Goal: Task Accomplishment & Management: Use online tool/utility

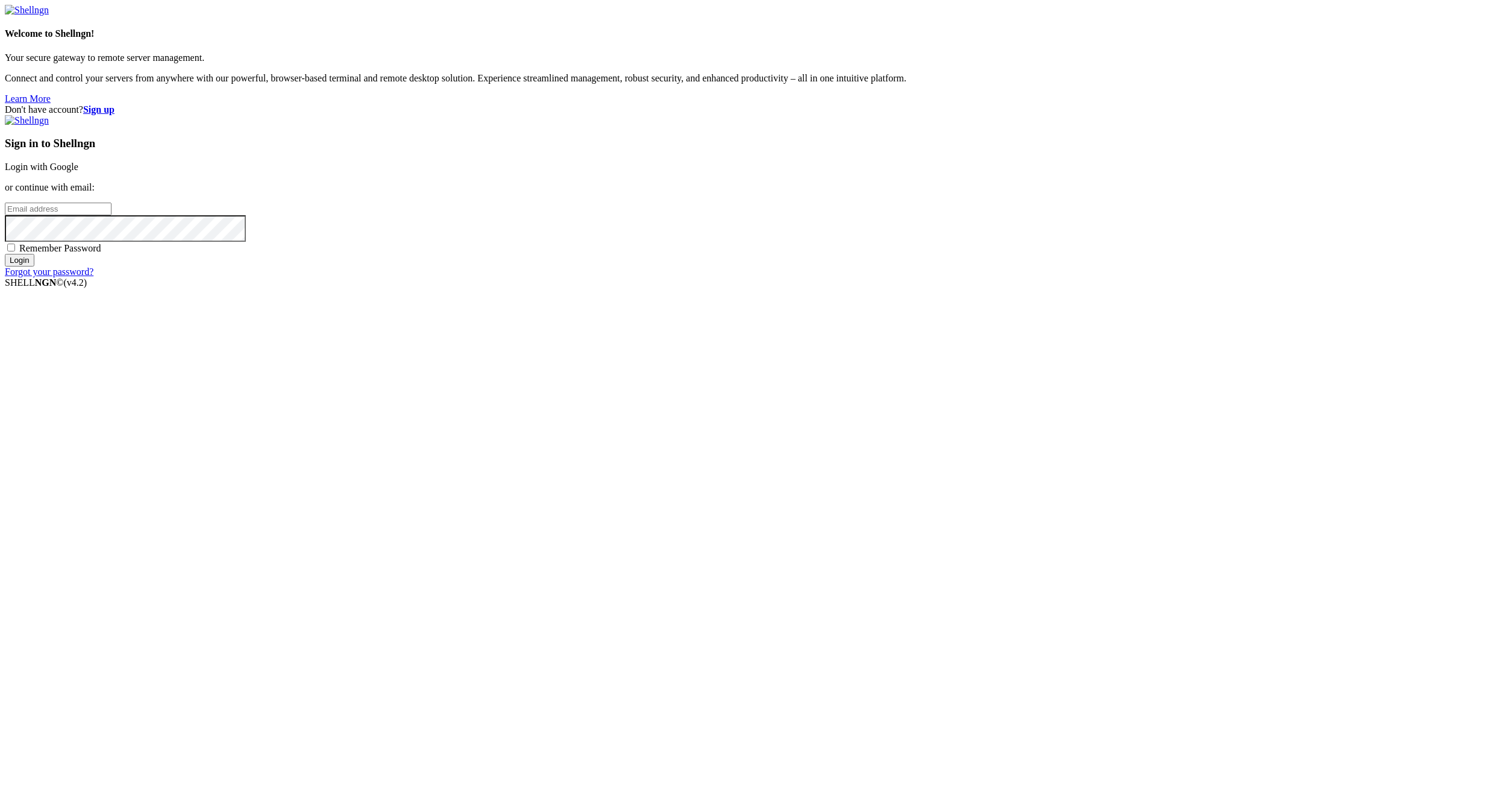
click at [78, 172] on link "Login with Google" at bounding box center [42, 166] width 74 height 10
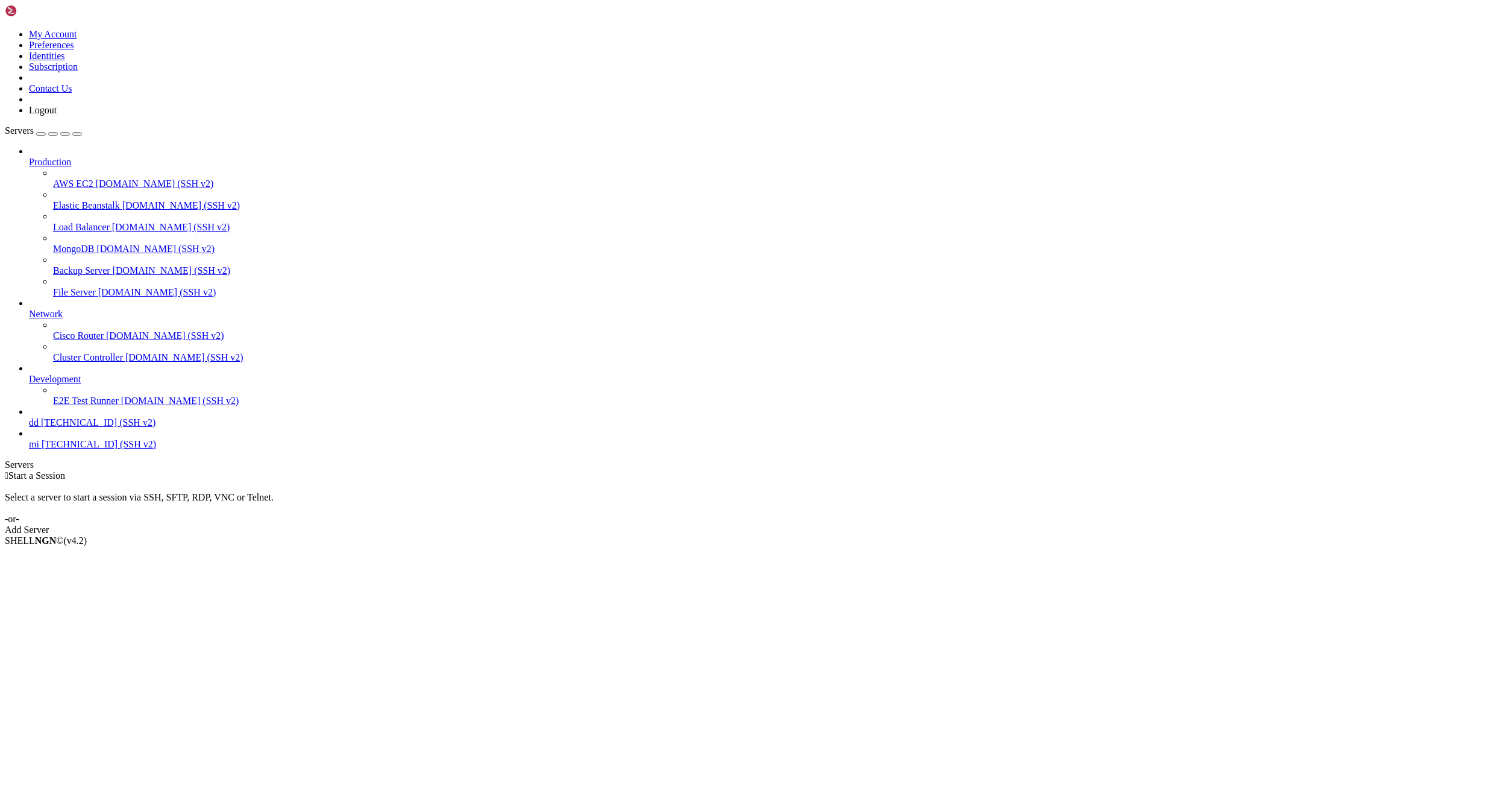
click at [39, 449] on span "mi" at bounding box center [34, 444] width 10 height 10
click at [57, 450] on link "mi [TECHNICAL_ID] (SSH v2)" at bounding box center [768, 444] width 1478 height 11
click at [39, 449] on span "mi" at bounding box center [34, 444] width 10 height 10
click at [37, 449] on span "mi" at bounding box center [34, 444] width 10 height 10
click at [35, 450] on link "mi [TECHNICAL_ID] (SSH v2)" at bounding box center [768, 444] width 1478 height 11
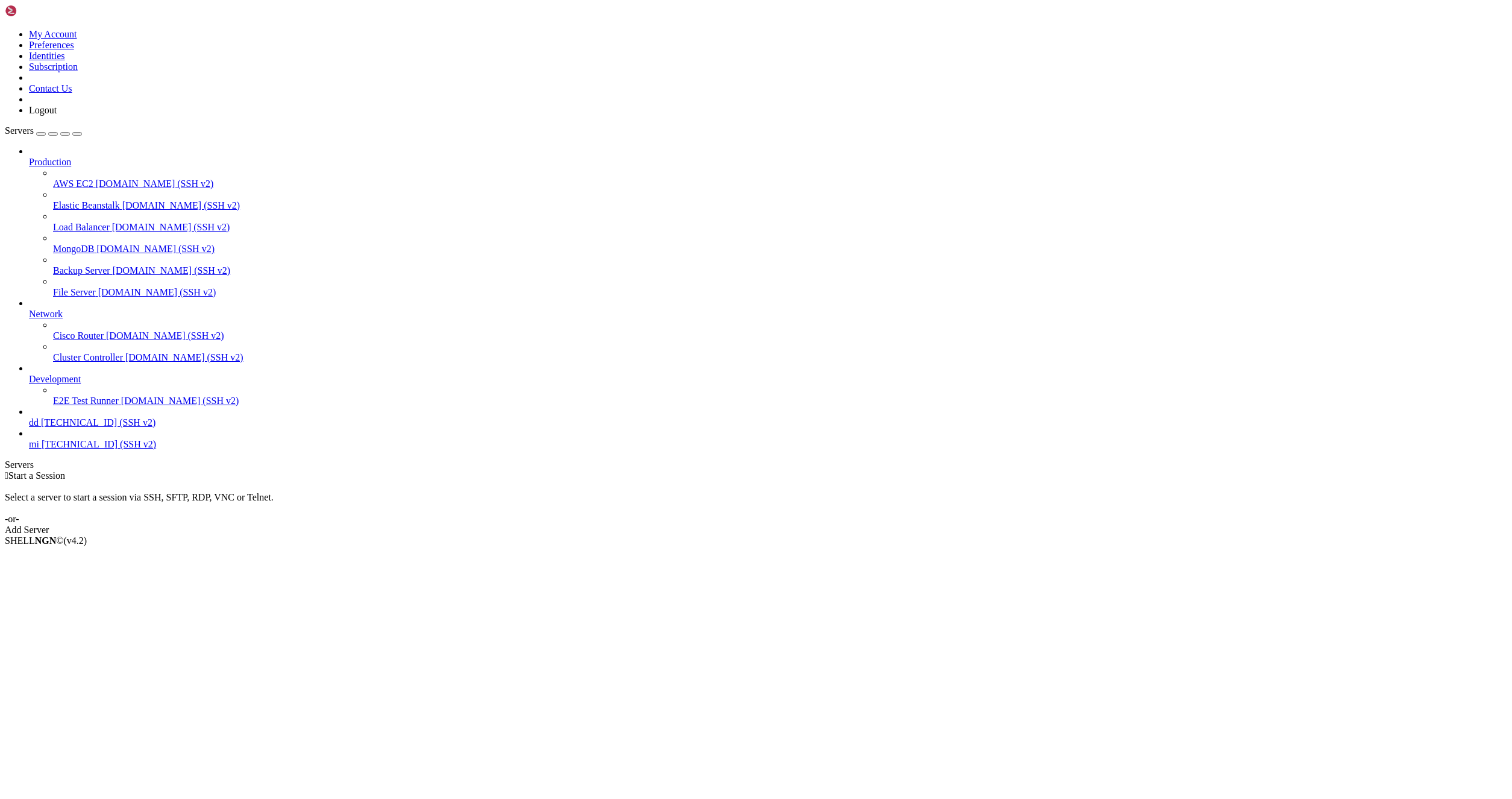
click at [39, 449] on span "mi" at bounding box center [34, 444] width 10 height 10
click at [30, 450] on link "mi [TECHNICAL_ID] (SSH v2)" at bounding box center [768, 444] width 1478 height 11
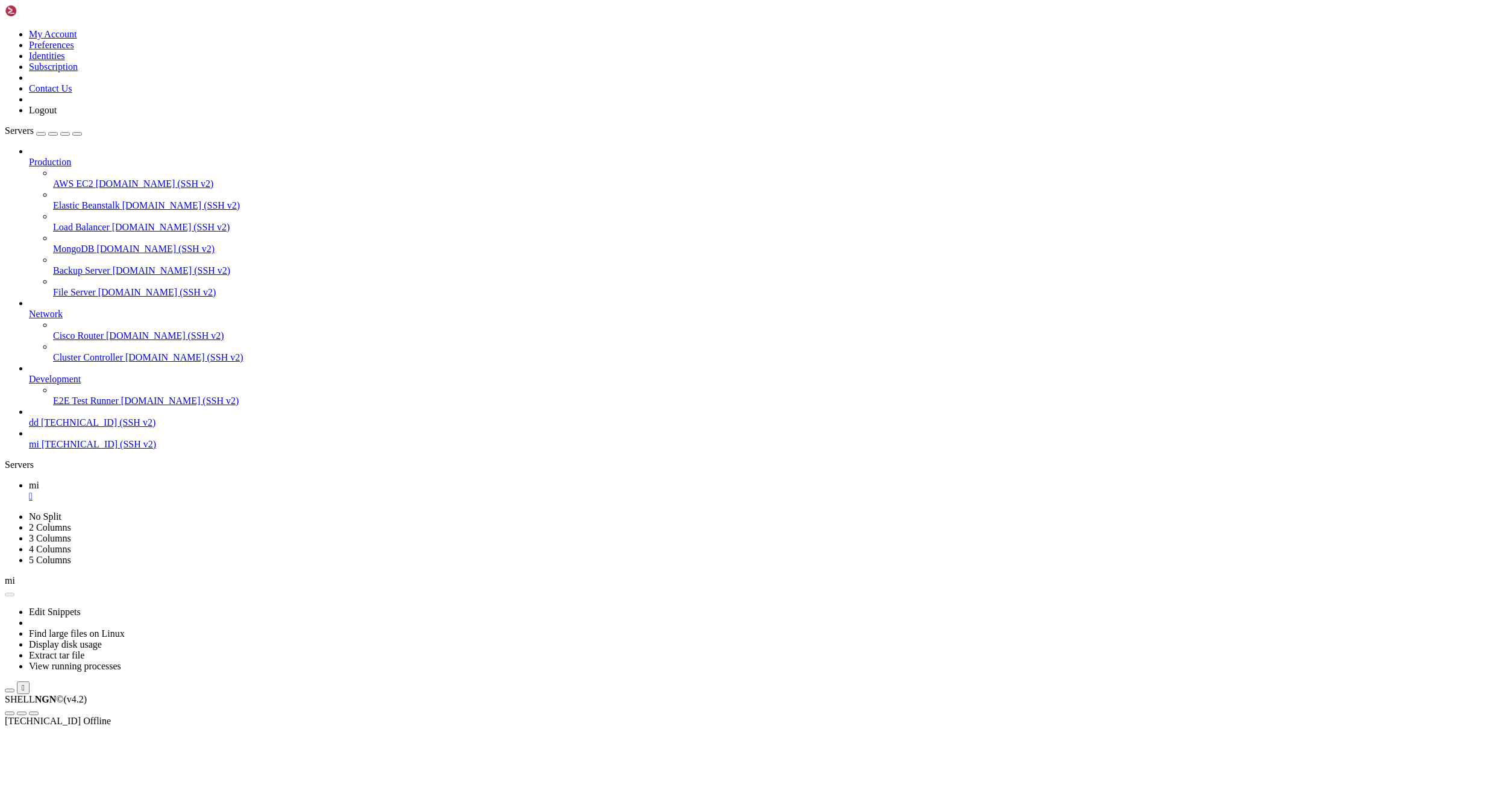
click at [29, 439] on icon at bounding box center [29, 439] width 0 height 0
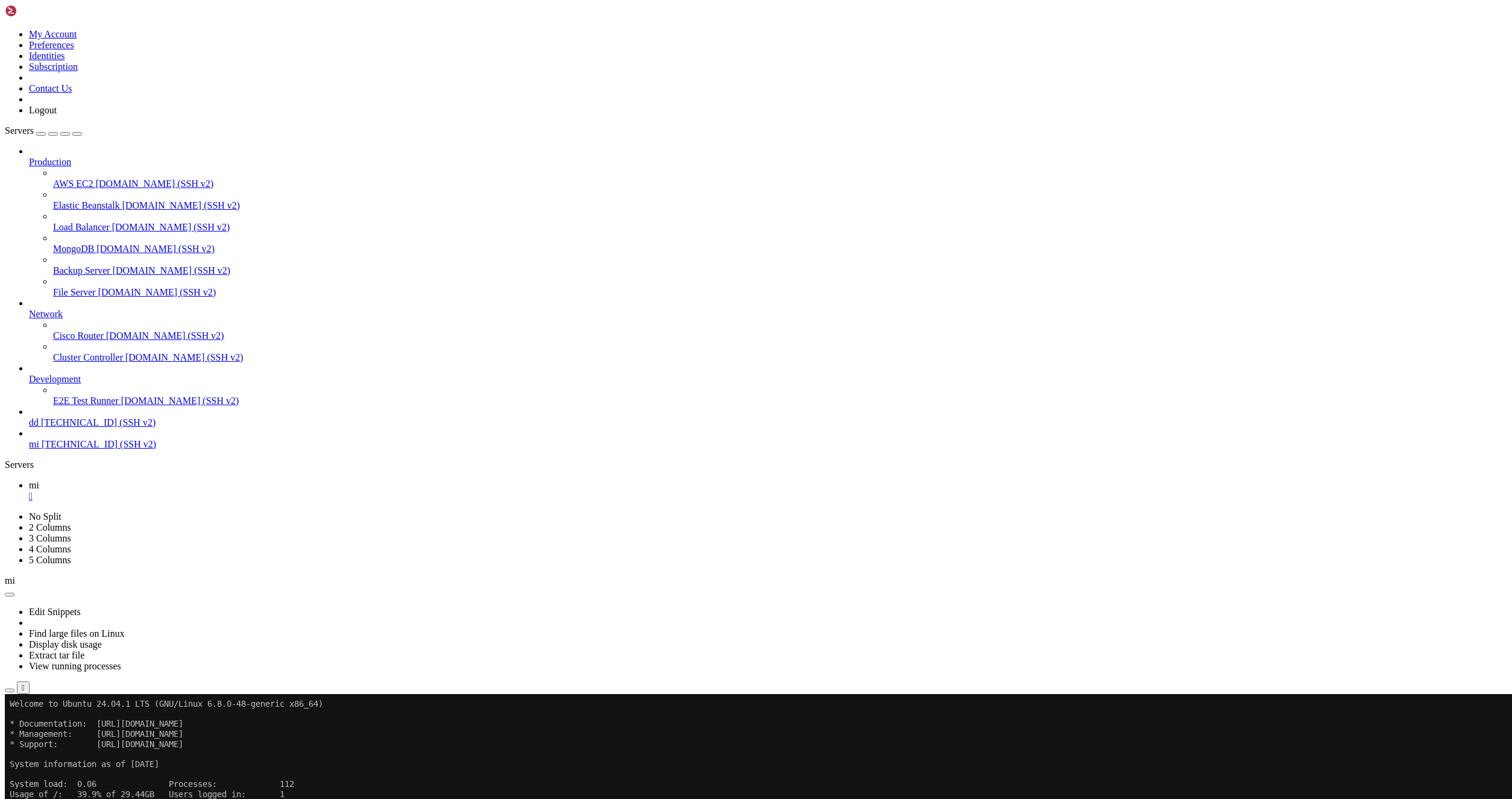
click at [10, 690] on icon "button" at bounding box center [10, 690] width 0 height 0
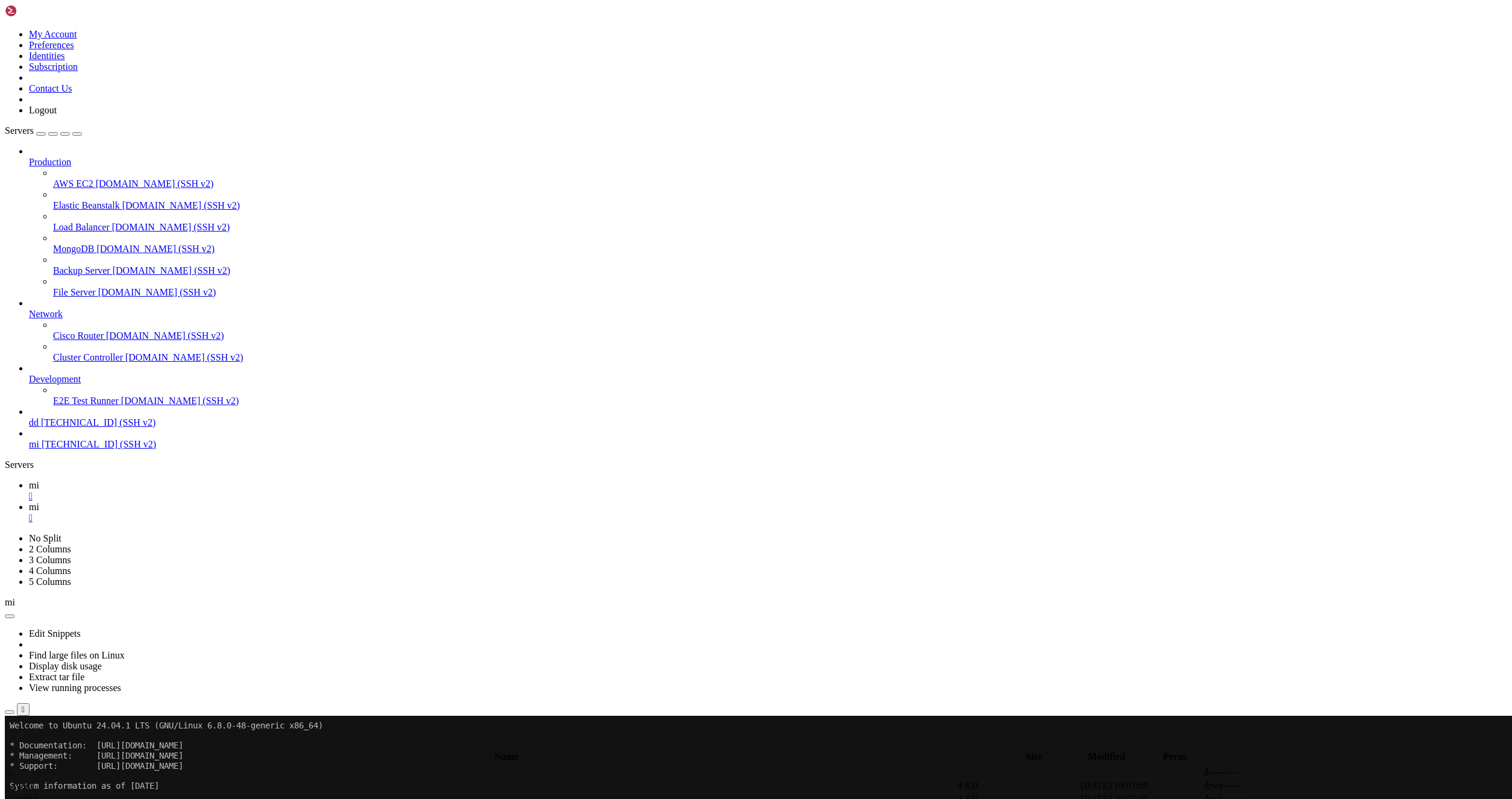
type input "/root/LinkQuest"
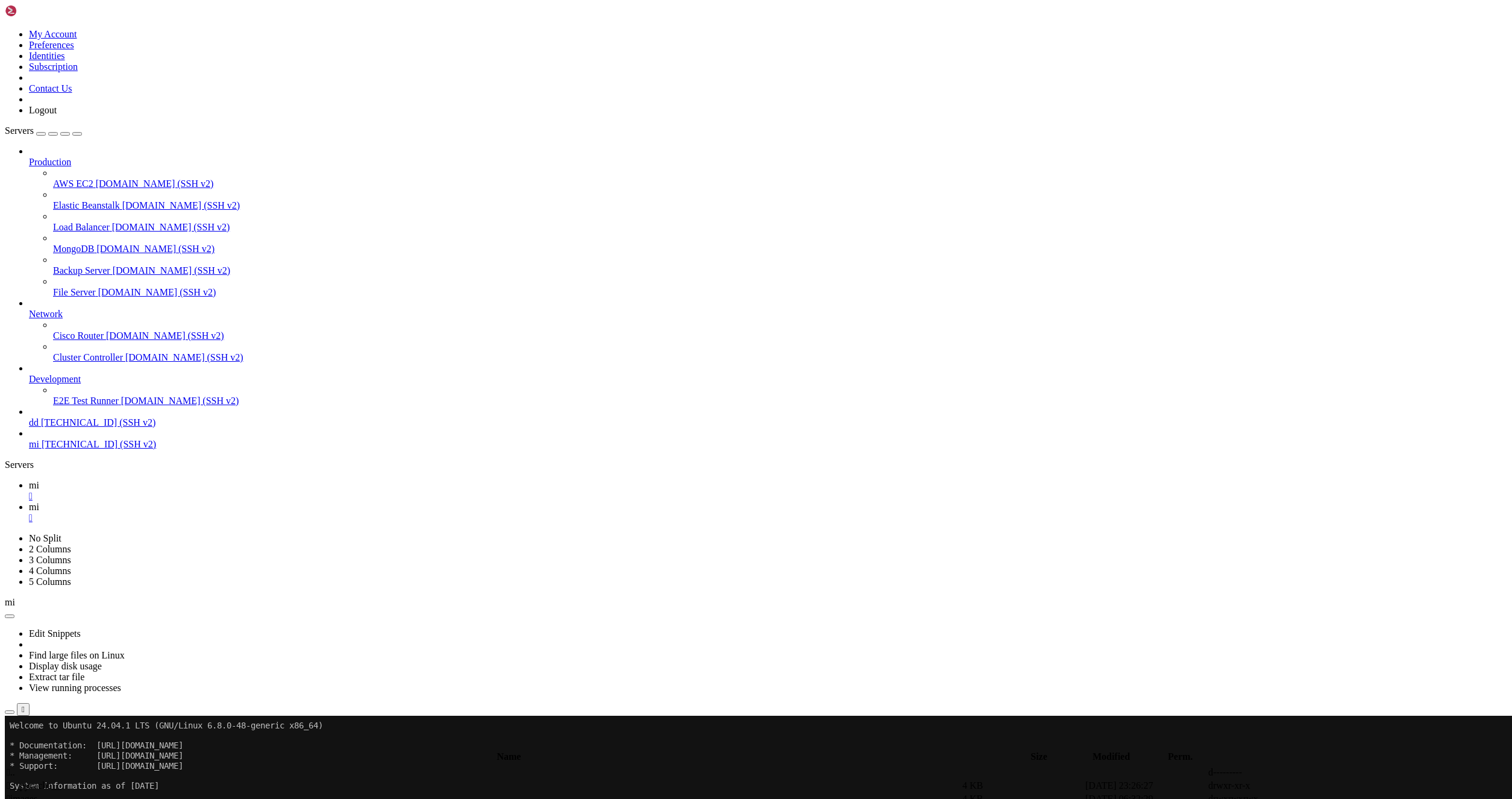
type textarea "CREATE_TEXT_BACK_MENU,"
click at [29, 480] on icon at bounding box center [29, 485] width 0 height 10
click at [29, 501] on icon at bounding box center [29, 506] width 0 height 10
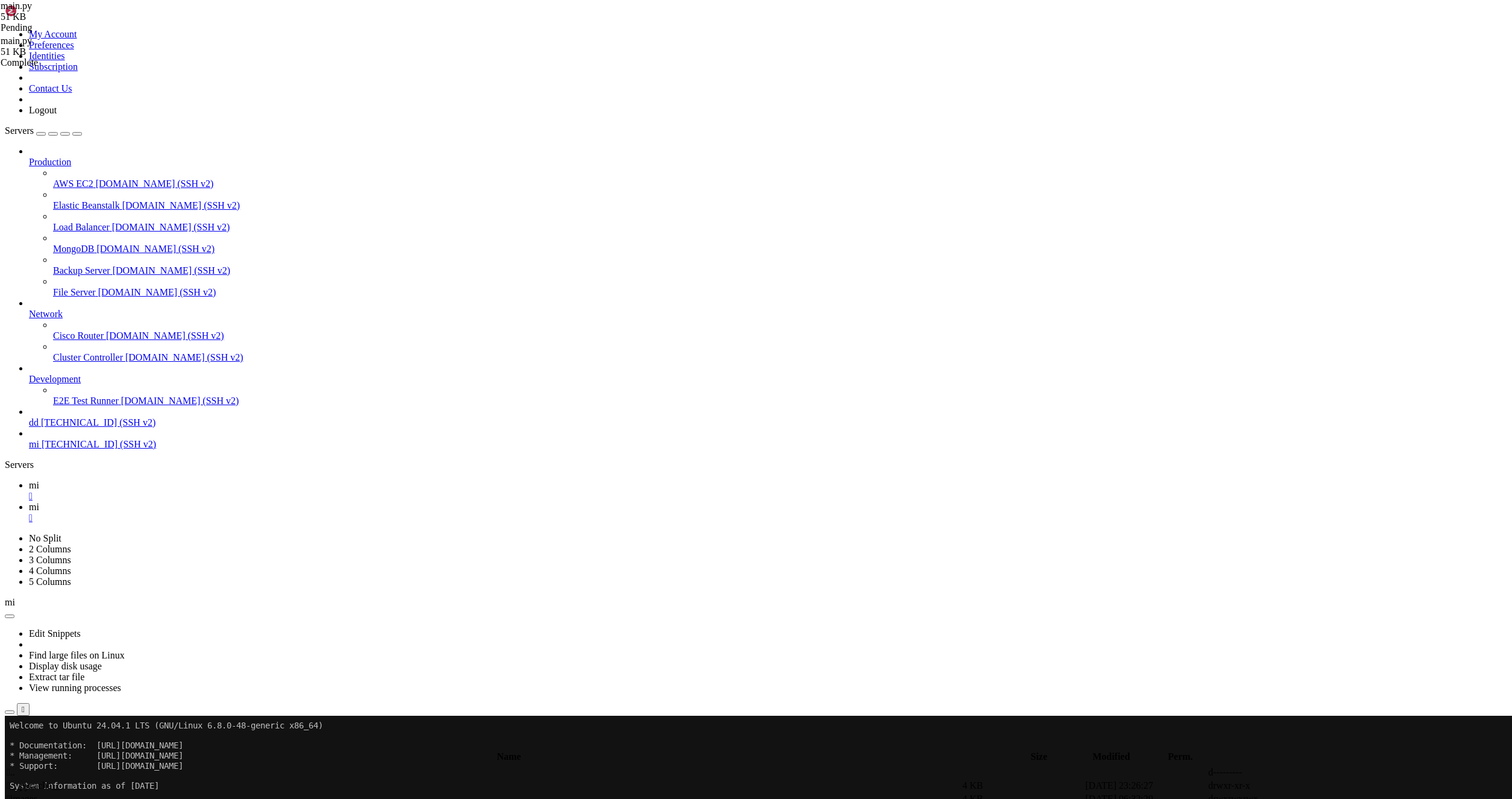
click at [10, 746] on icon "button" at bounding box center [10, 746] width 0 height 0
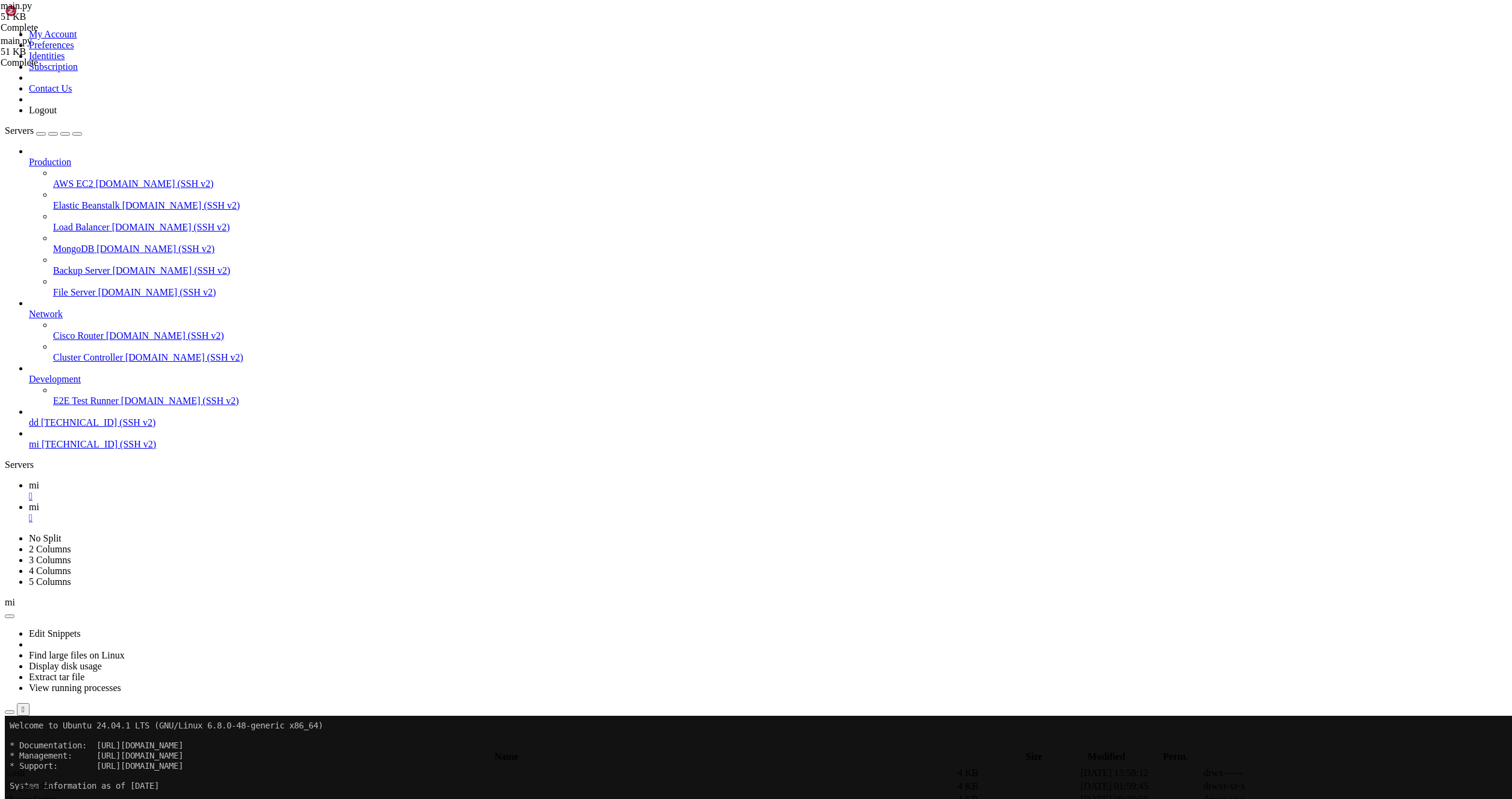
click at [10, 746] on icon "button" at bounding box center [10, 746] width 0 height 0
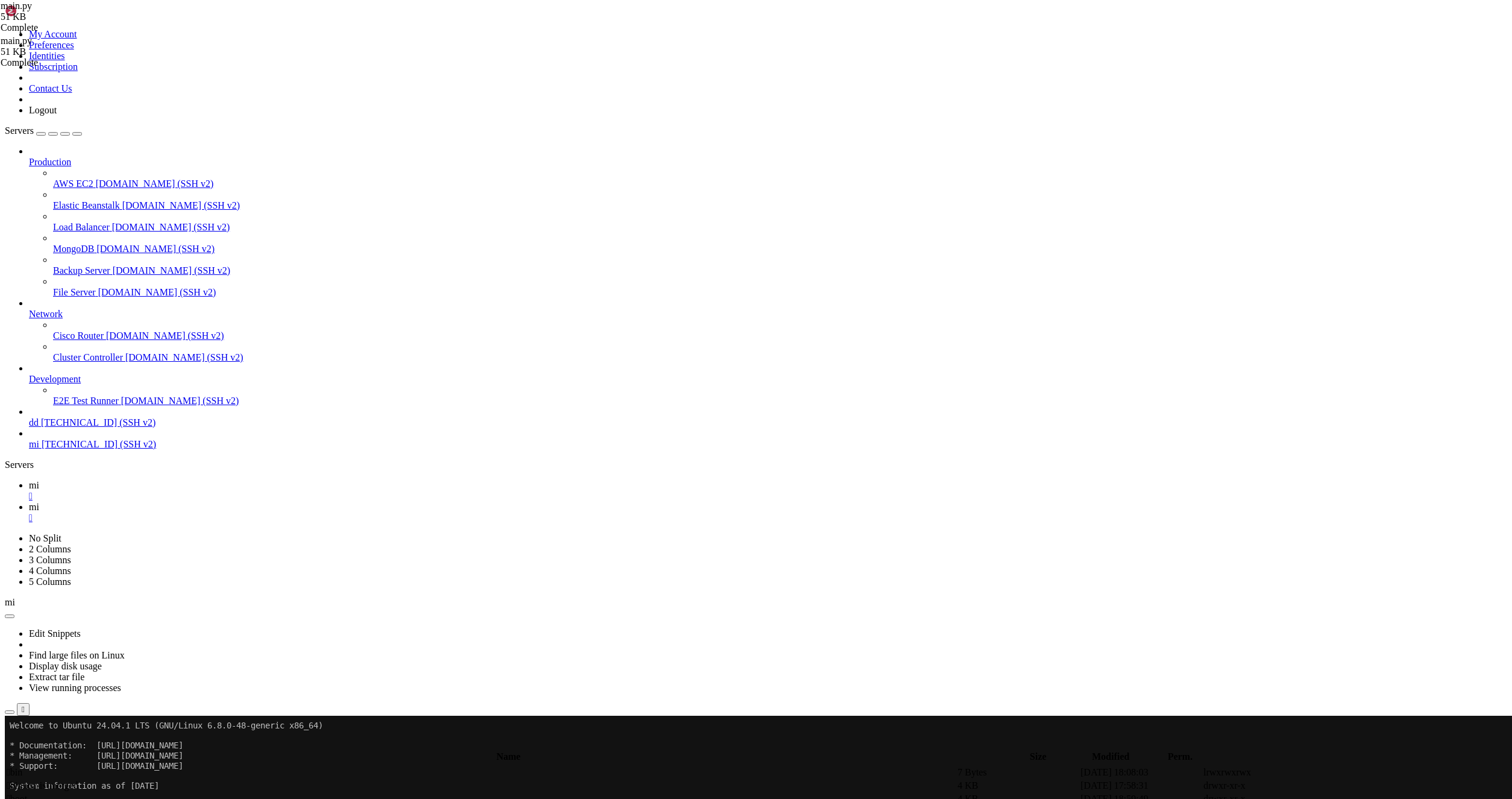
type input "/root"
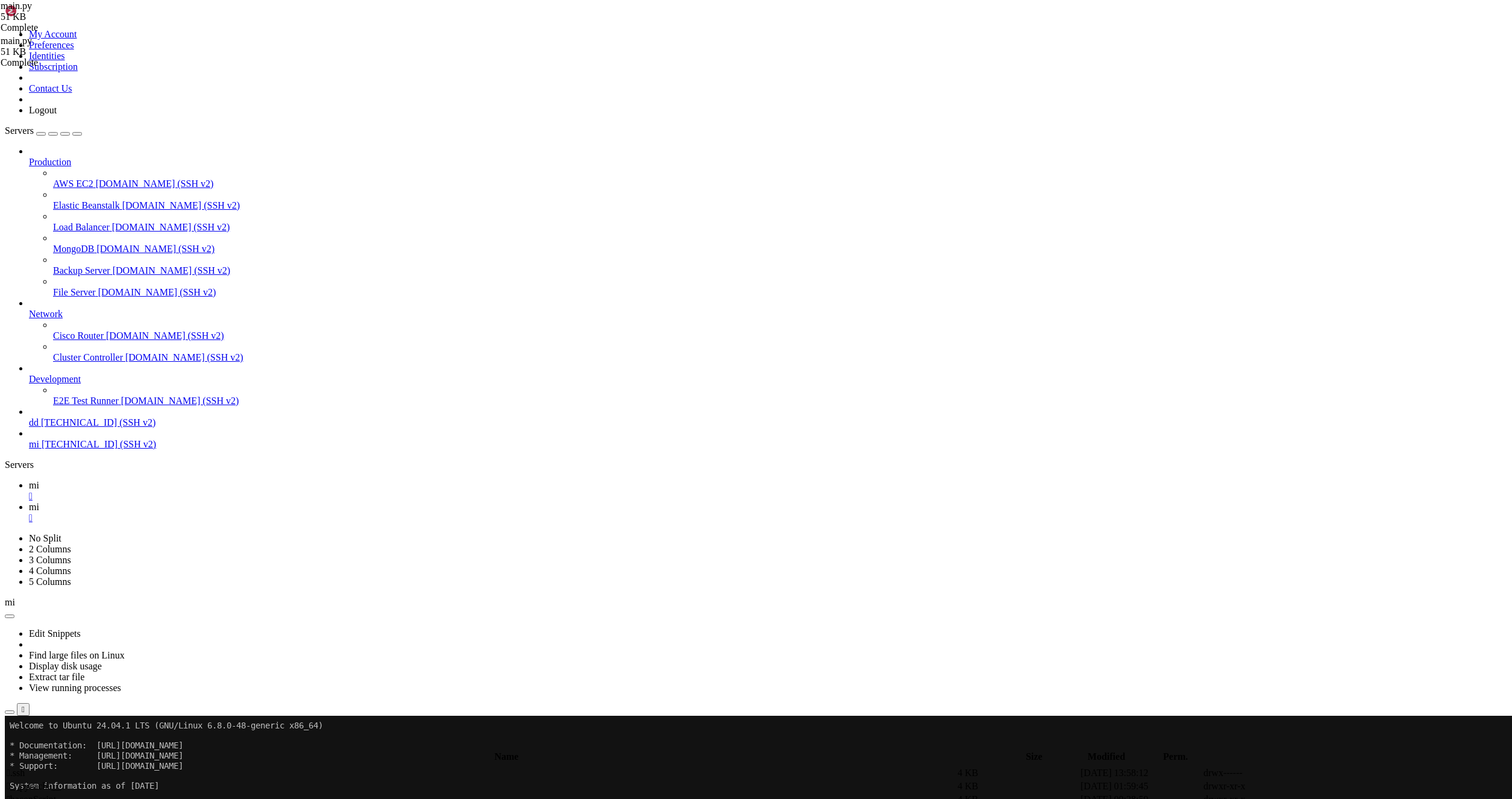
drag, startPoint x: 190, startPoint y: 423, endPoint x: 867, endPoint y: 503, distance: 681.7
